Goal: Transaction & Acquisition: Subscribe to service/newsletter

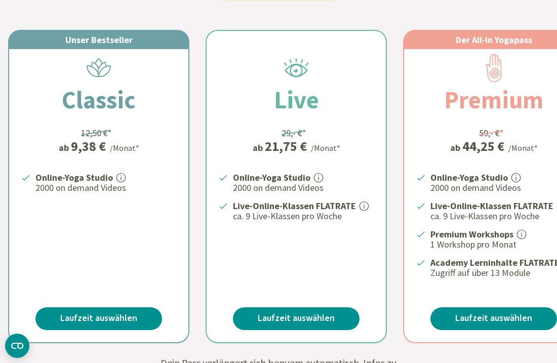
scroll to position [270, 0]
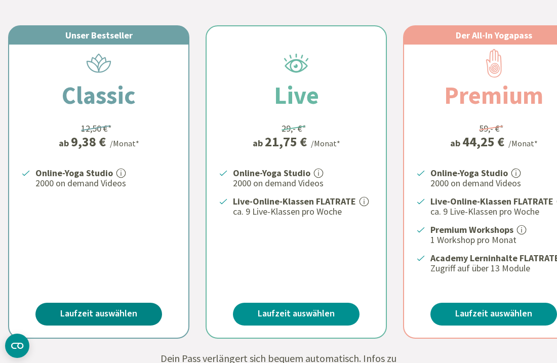
click at [93, 309] on link "Laufzeit auswählen" at bounding box center [98, 314] width 127 height 23
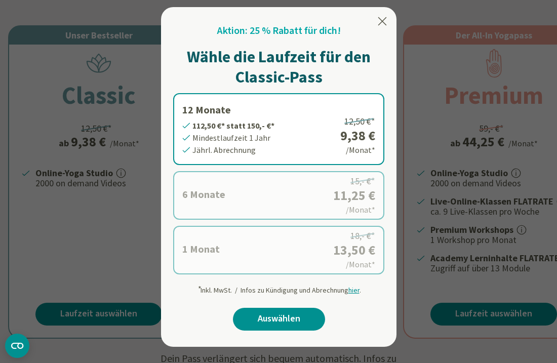
click at [215, 250] on label "1 Monat 13,50 €* statt 18,- €* Mindestlaufzeit 1 Monat Monatl. Abrechnung 18,- …" at bounding box center [278, 250] width 211 height 49
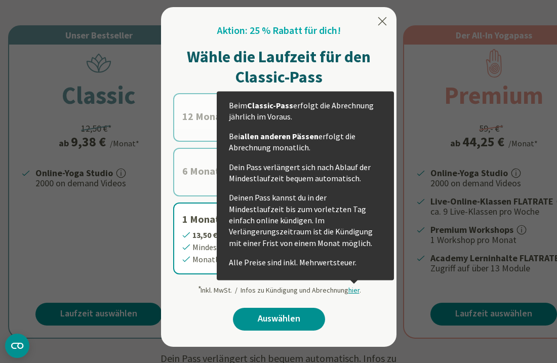
click at [377, 79] on h1 "Wähle die Laufzeit für den Classic-Pass" at bounding box center [278, 67] width 211 height 40
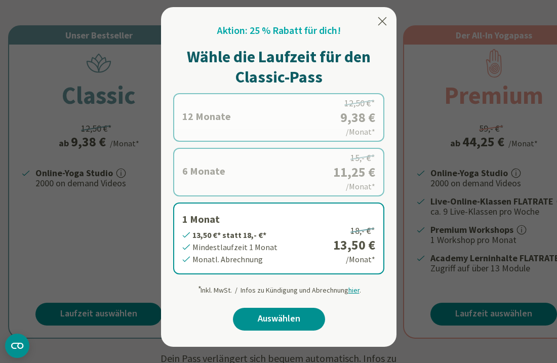
click at [385, 20] on icon at bounding box center [382, 21] width 12 height 12
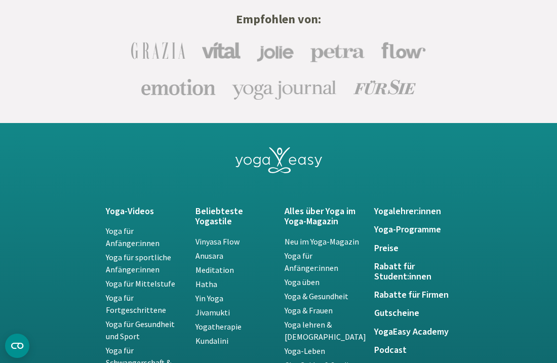
scroll to position [2127, 0]
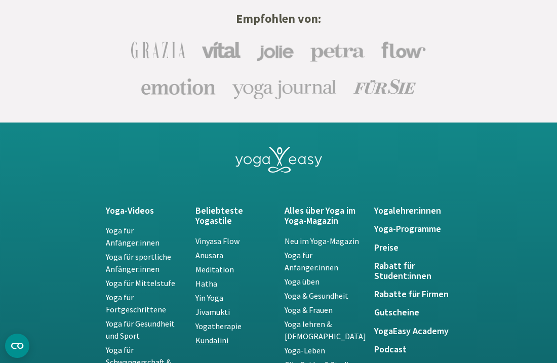
click at [220, 336] on link "Kundalini" at bounding box center [211, 340] width 33 height 10
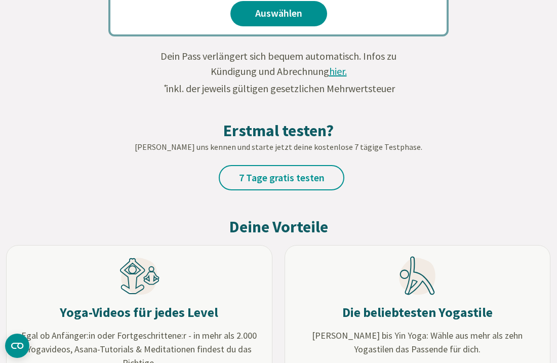
scroll to position [788, 0]
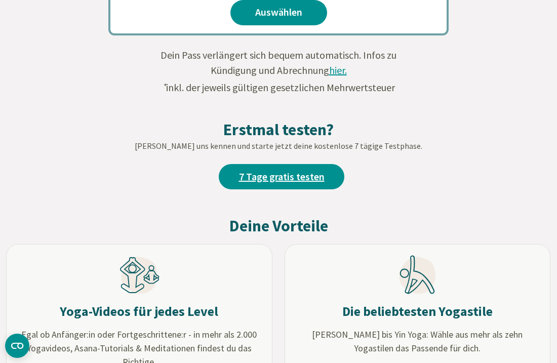
click at [315, 173] on link "7 Tage gratis testen" at bounding box center [282, 176] width 126 height 25
